Goal: Navigation & Orientation: Find specific page/section

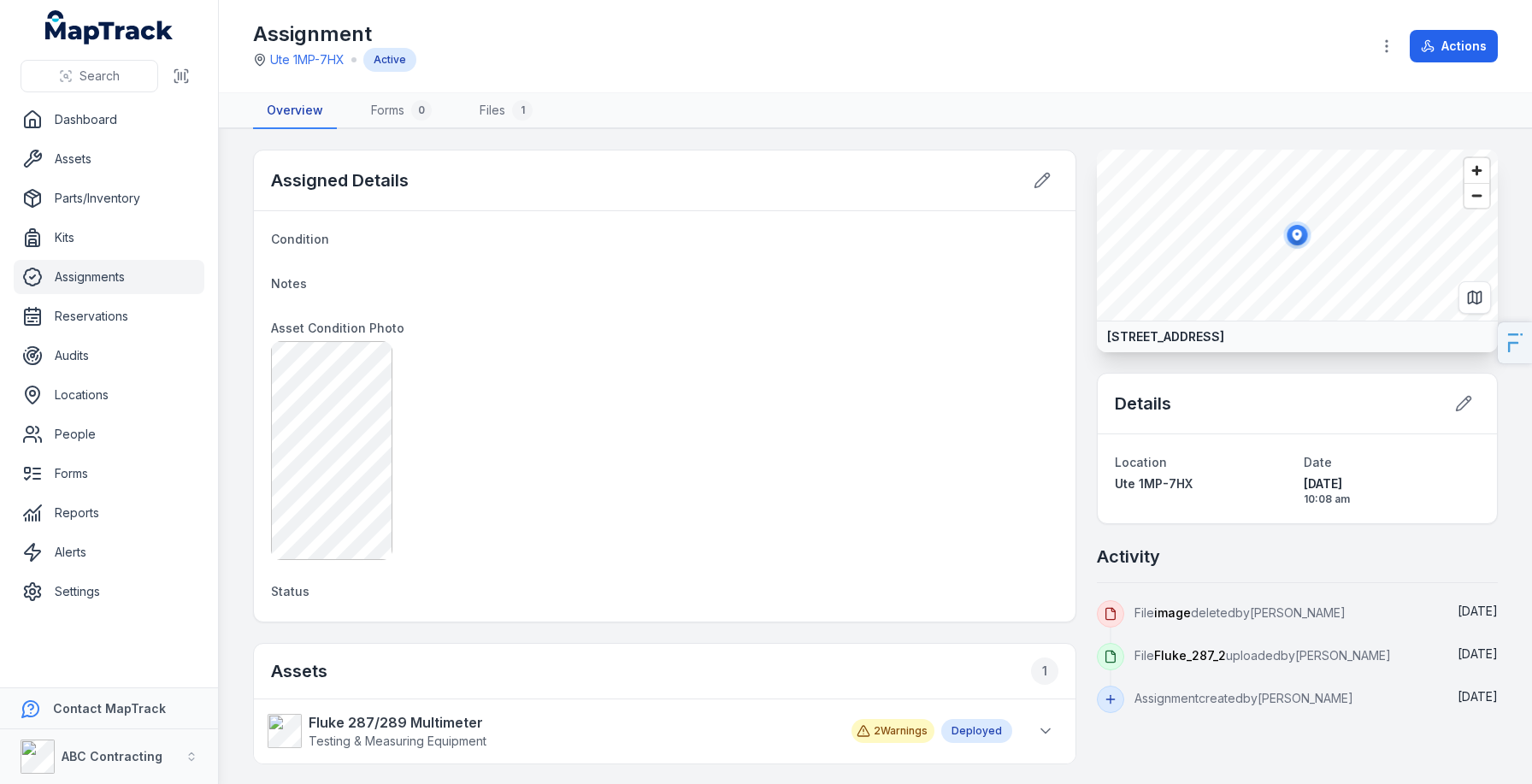
click at [298, 111] on link "Overview" at bounding box center [295, 111] width 84 height 36
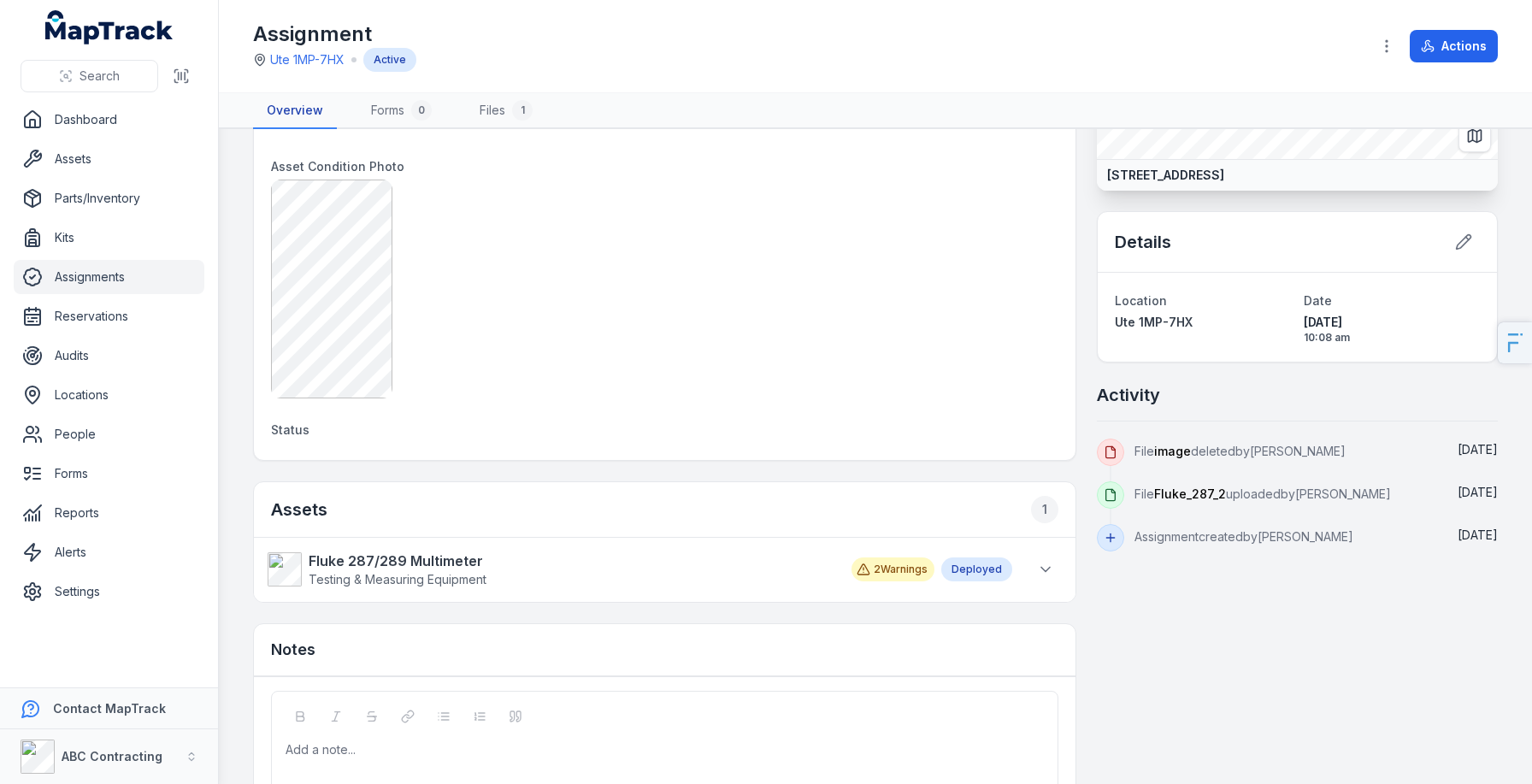
scroll to position [254, 0]
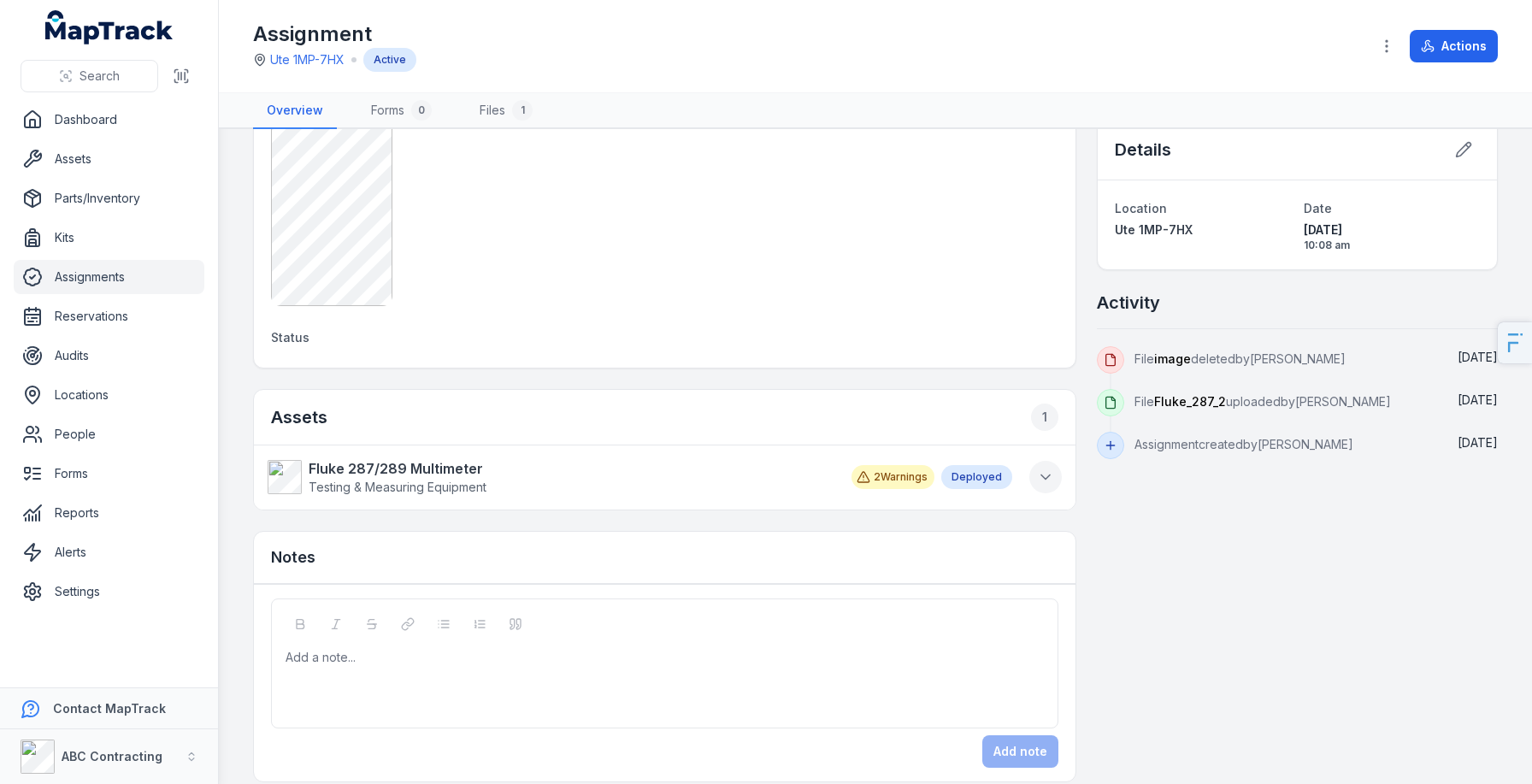
click at [1049, 482] on icon at bounding box center [1046, 478] width 18 height 18
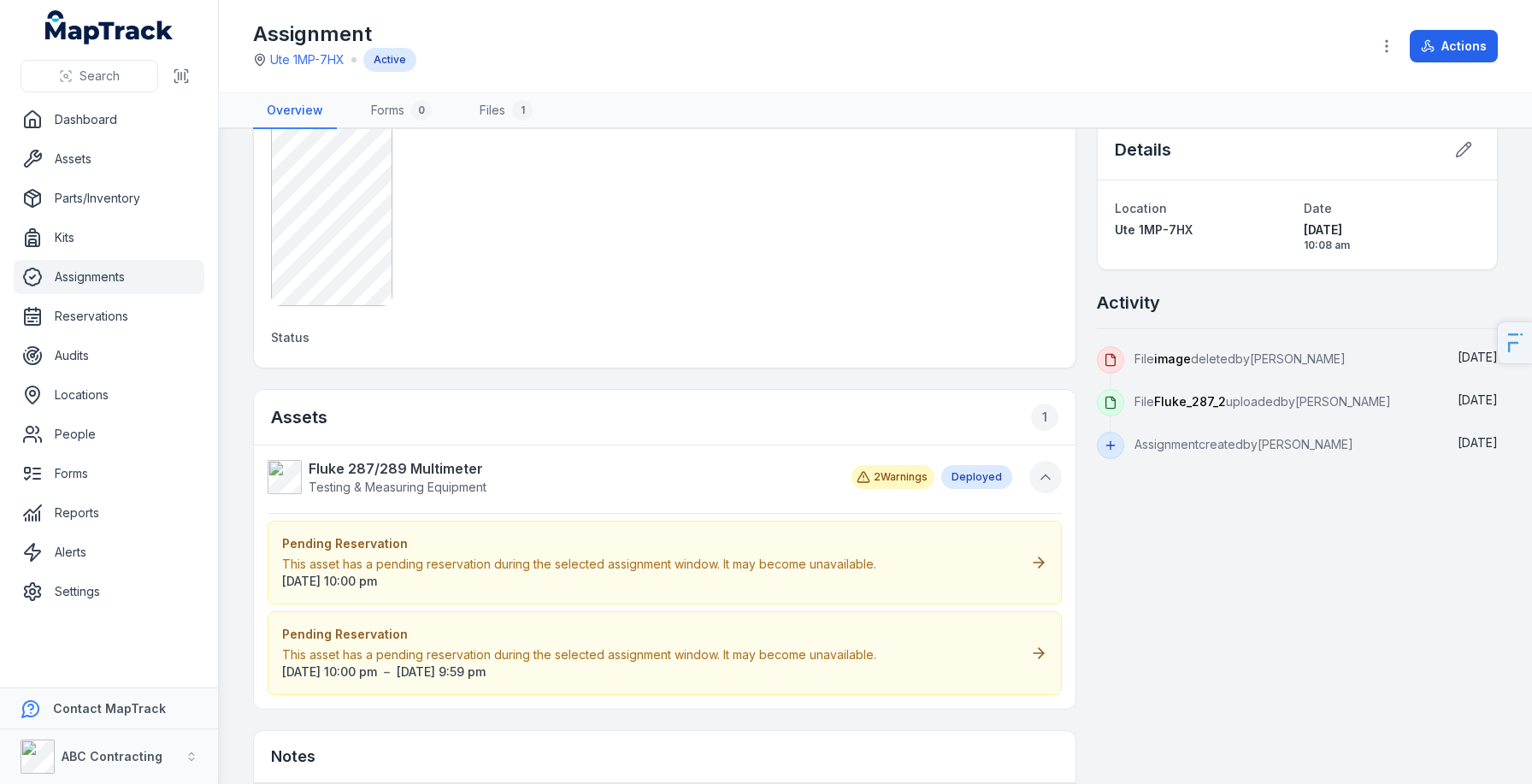
click at [1049, 482] on icon at bounding box center [1046, 478] width 18 height 18
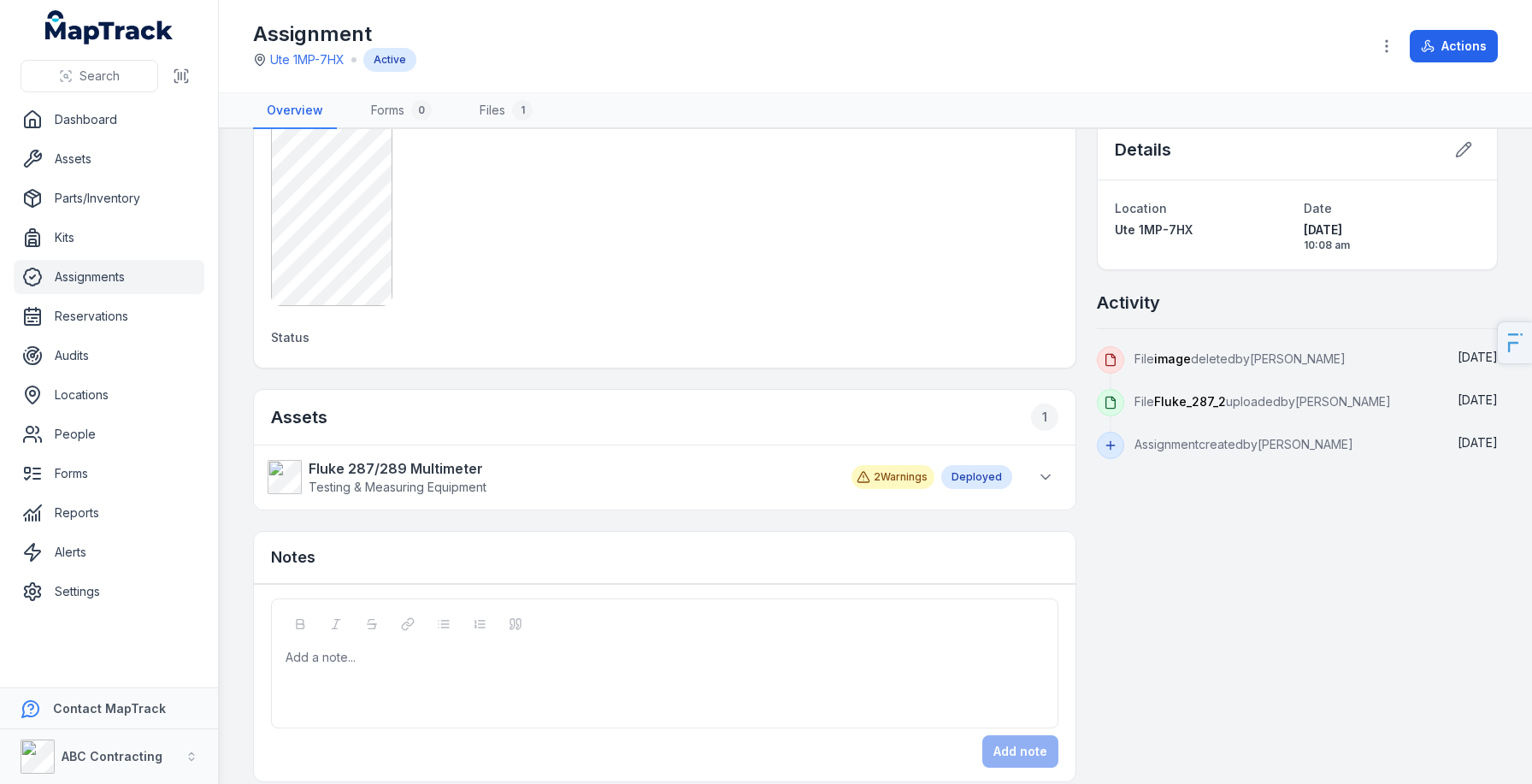
scroll to position [0, 0]
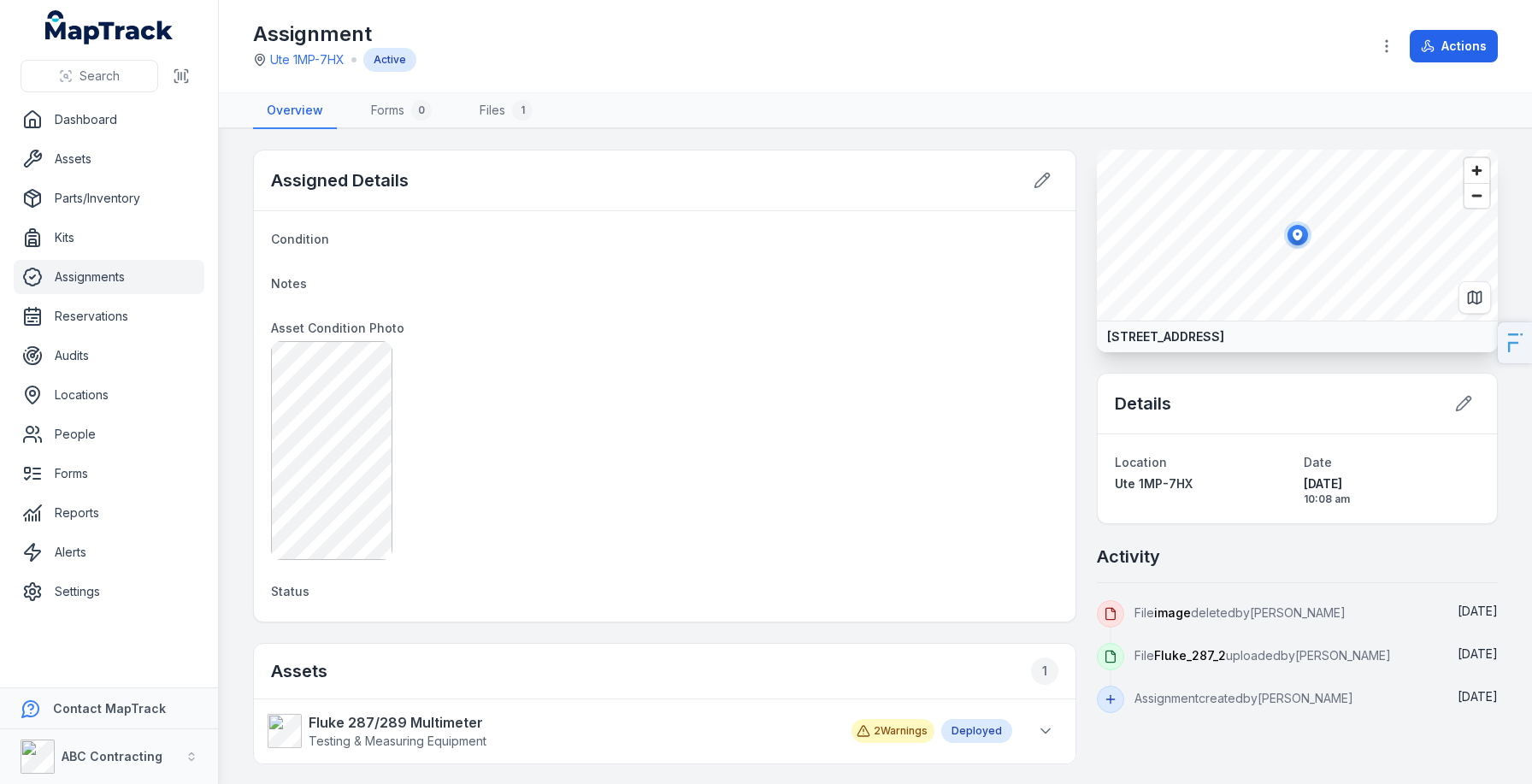
click at [70, 284] on link "Assignments" at bounding box center [109, 277] width 191 height 34
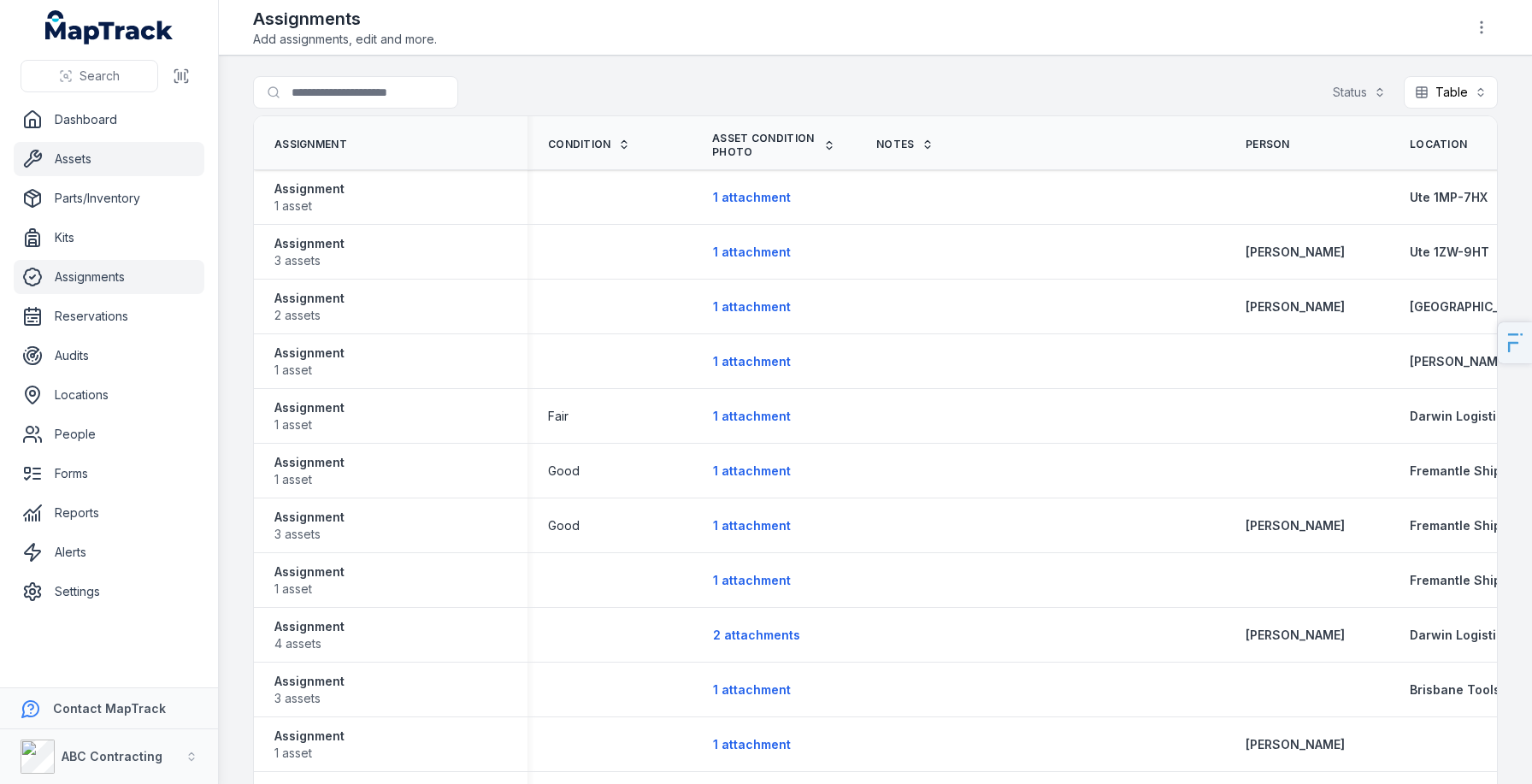
click at [121, 156] on link "Assets" at bounding box center [109, 159] width 191 height 34
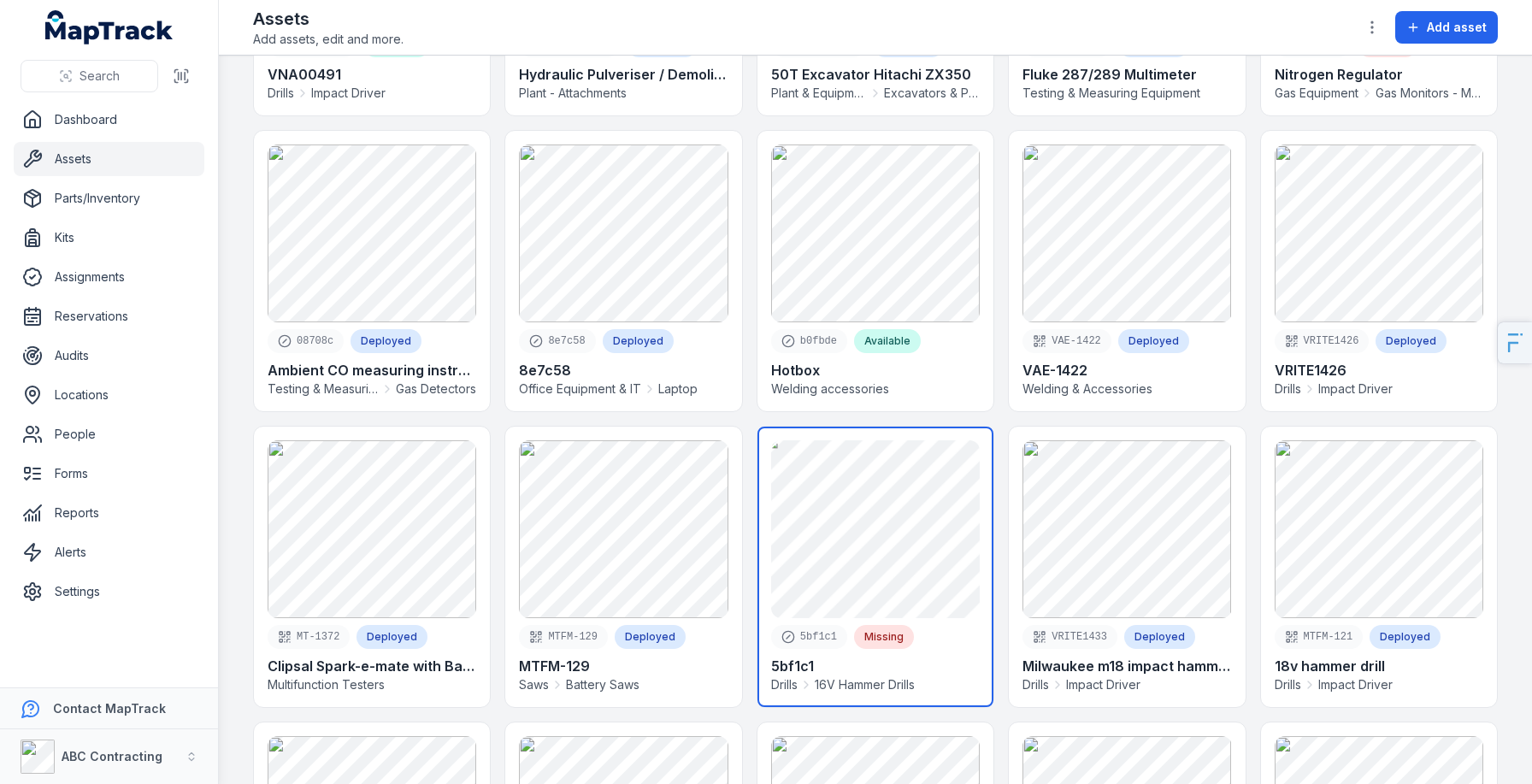
scroll to position [678, 0]
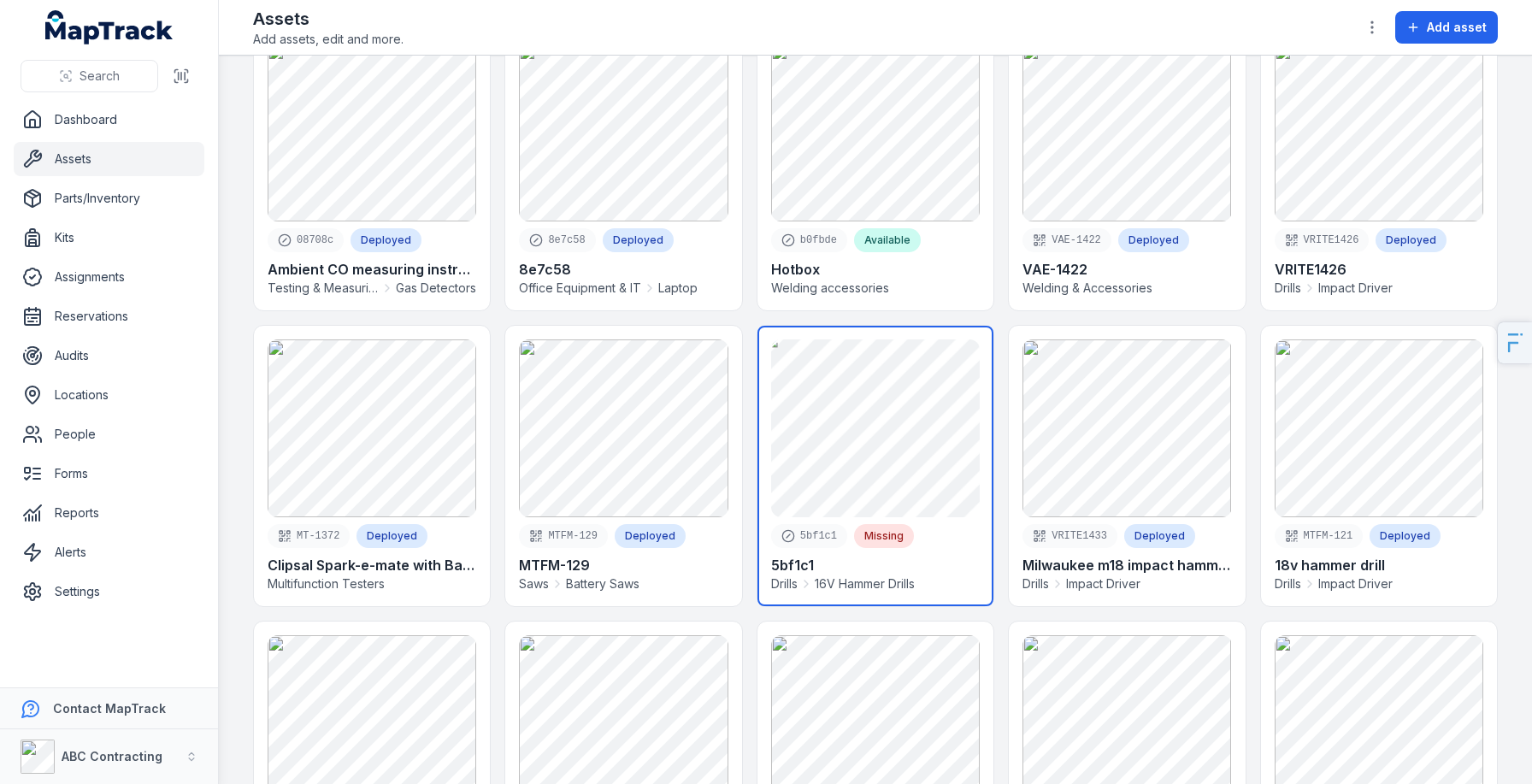
click at [884, 381] on link at bounding box center [876, 466] width 236 height 281
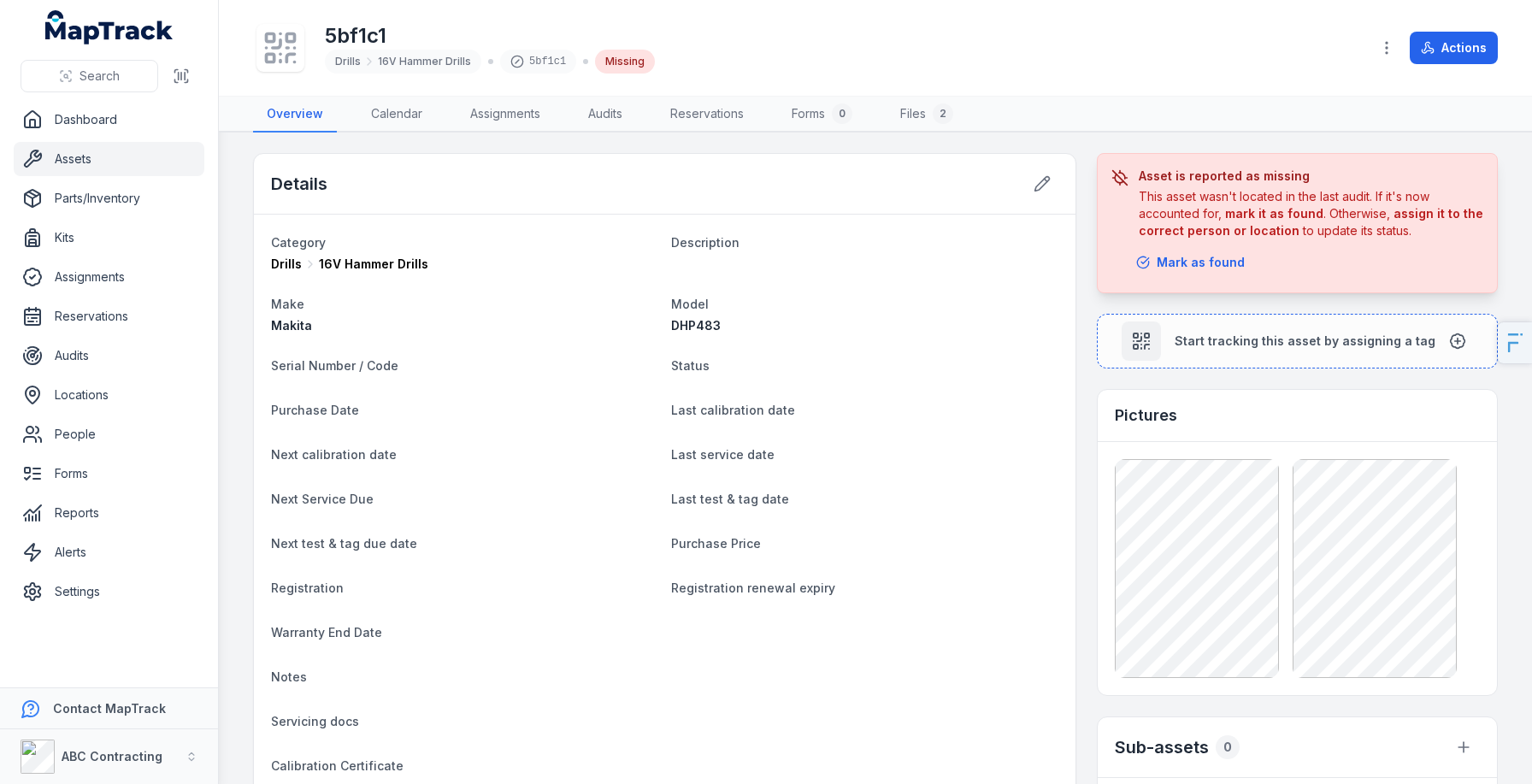
click at [144, 152] on link "Assets" at bounding box center [109, 159] width 191 height 34
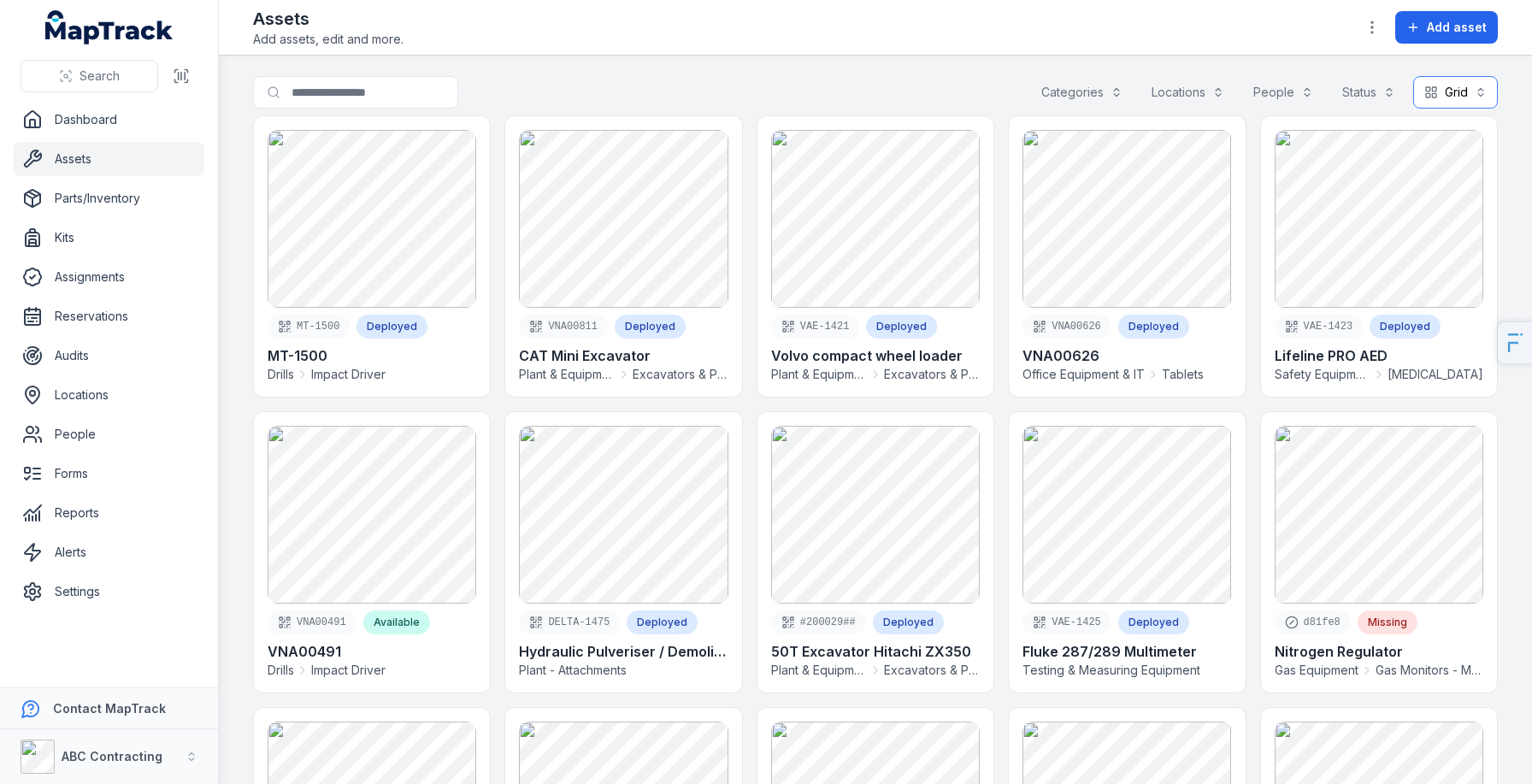
click at [1436, 89] on button "Grid ****" at bounding box center [1456, 92] width 85 height 32
click at [1315, 42] on div "Toggle Navigation Assets Add assets, edit and more. Add asset Search for assets…" at bounding box center [875, 392] width 1314 height 784
click at [1357, 94] on button "Status" at bounding box center [1368, 92] width 75 height 32
click at [1281, 201] on span "Missing" at bounding box center [1267, 200] width 42 height 18
click at [931, 1] on div "Toggle Navigation Assets Add assets, edit and more. Add asset Search for assets…" at bounding box center [875, 392] width 1314 height 784
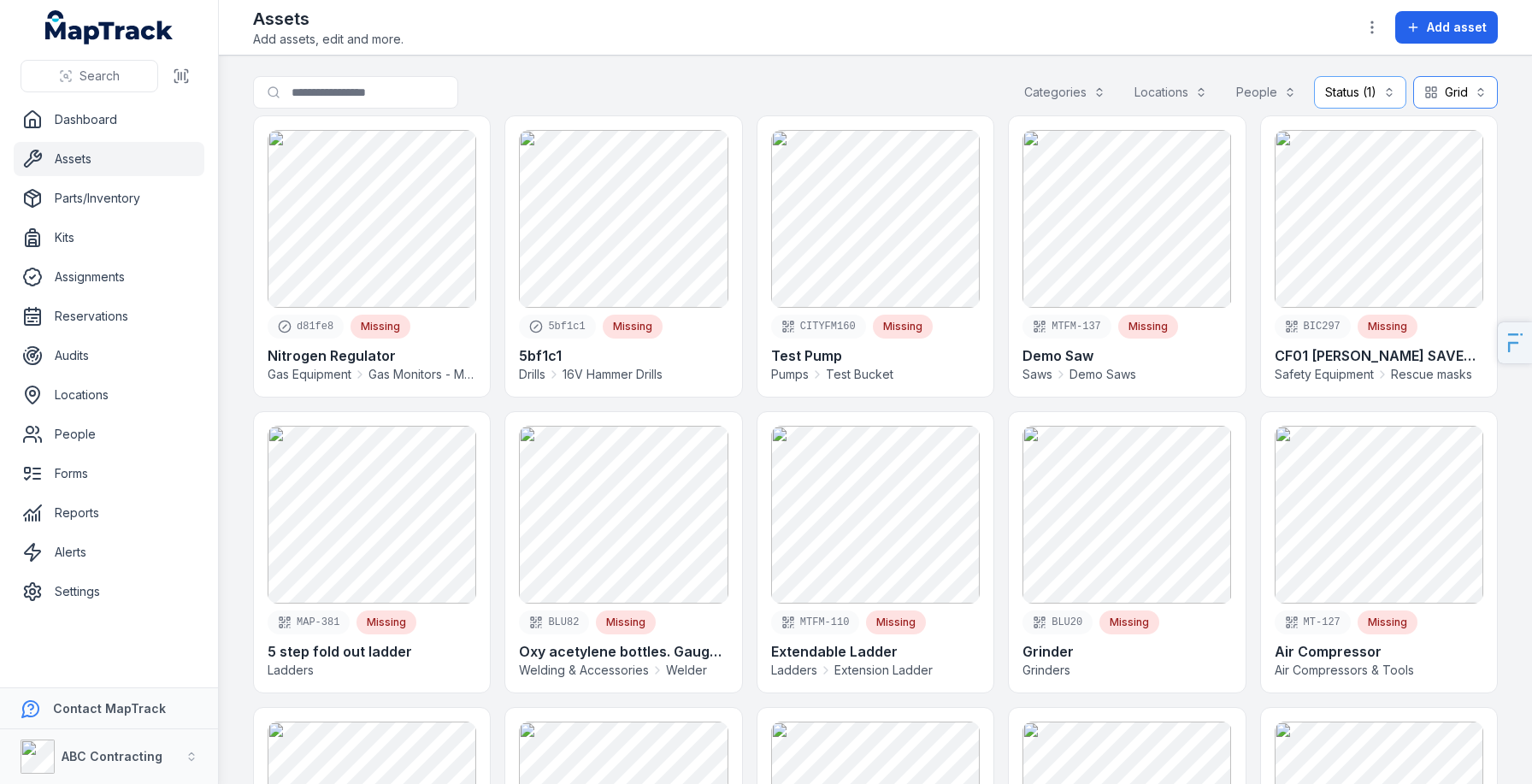
click at [1460, 93] on button "Grid ****" at bounding box center [1456, 92] width 85 height 32
click at [1424, 137] on div "Table" at bounding box center [1435, 136] width 53 height 18
